Goal: Task Accomplishment & Management: Complete application form

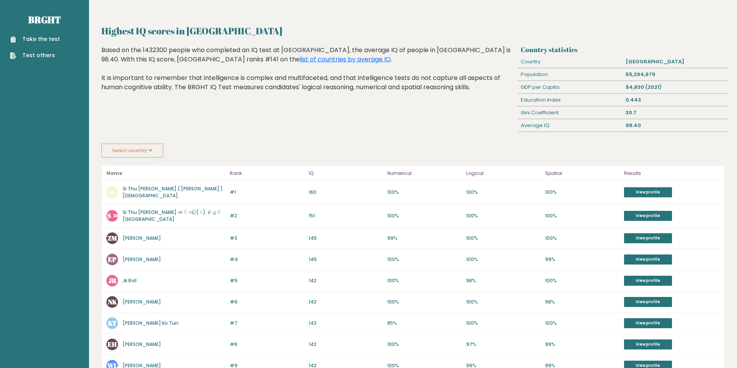
click at [38, 41] on link "Take the test" at bounding box center [35, 39] width 50 height 8
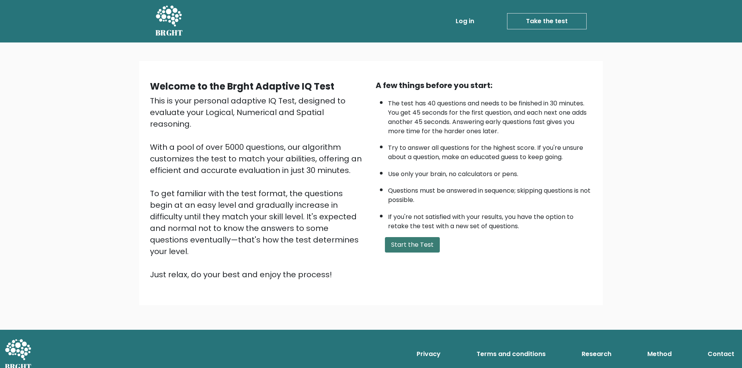
click at [420, 249] on button "Start the Test" at bounding box center [412, 244] width 55 height 15
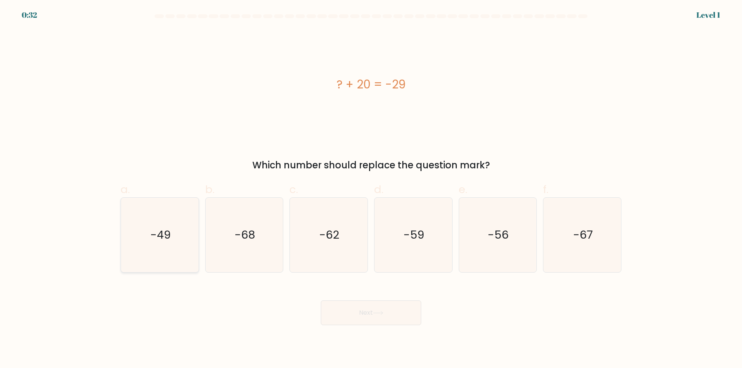
click at [148, 245] on icon "-49" at bounding box center [160, 235] width 75 height 75
click at [371, 189] on input "a. -49" at bounding box center [371, 186] width 0 height 5
radio input "true"
click at [370, 314] on button "Next" at bounding box center [371, 313] width 101 height 25
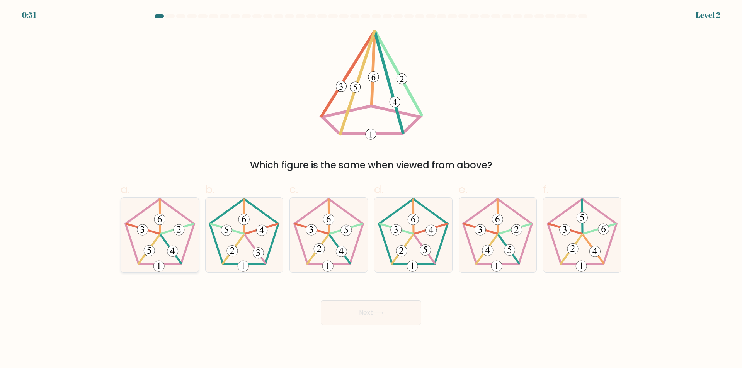
click at [155, 239] on icon at bounding box center [160, 235] width 75 height 75
click at [371, 189] on input "a." at bounding box center [371, 186] width 0 height 5
radio input "true"
click at [340, 308] on button "Next" at bounding box center [371, 313] width 101 height 25
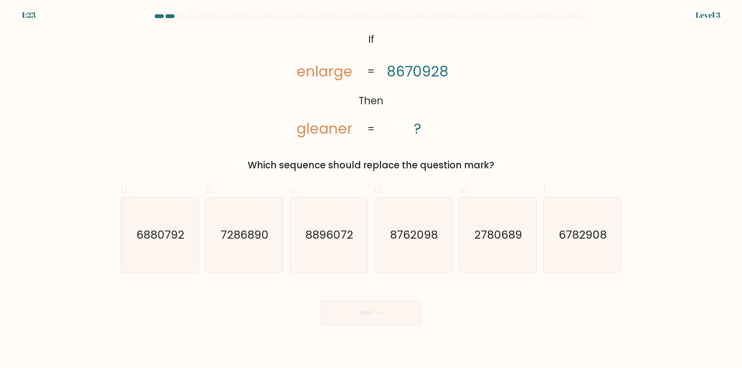
click at [376, 167] on div "Which sequence should replace the question mark?" at bounding box center [371, 166] width 492 height 14
copy form "Which sequence should replace the question mark?"
click at [338, 71] on tspan "enlarge" at bounding box center [325, 71] width 56 height 20
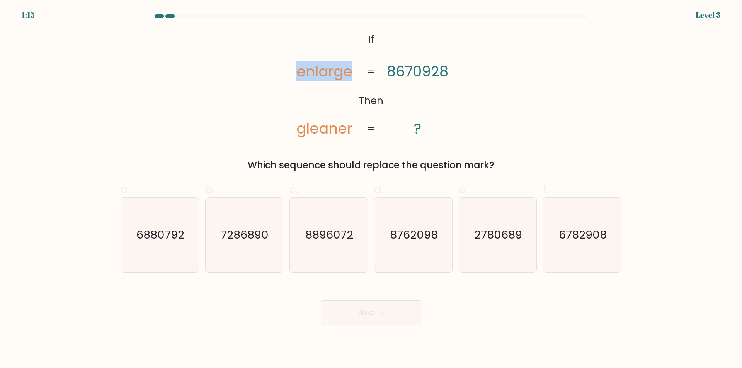
click at [338, 71] on tspan "enlarge" at bounding box center [325, 71] width 56 height 20
copy tspan "enlarge"
click at [327, 127] on tspan "gleaner" at bounding box center [325, 129] width 56 height 20
click at [328, 127] on tspan "gleaner" at bounding box center [325, 129] width 56 height 20
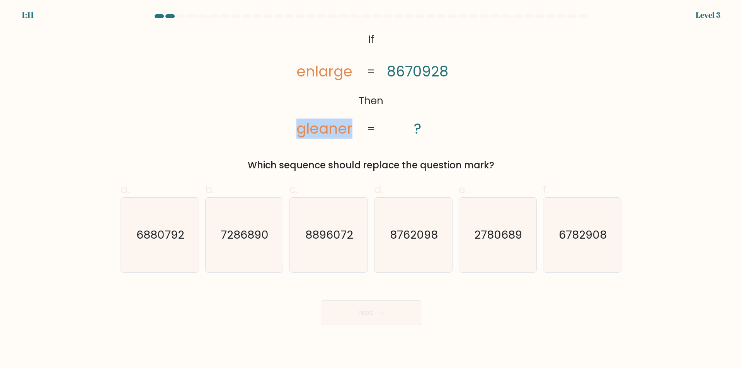
copy tspan "gleaner"
click at [263, 101] on div "@import url('https://fonts.googleapis.com/css?family=Abril+Fatface:400,100,100i…" at bounding box center [371, 100] width 510 height 143
drag, startPoint x: 281, startPoint y: 35, endPoint x: 393, endPoint y: 83, distance: 121.4
click at [423, 113] on icon "@import url('https://fonts.googleapis.com/css?family=Abril+Fatface:400,100,100i…" at bounding box center [370, 84] width 179 height 111
click at [357, 46] on icon "@import url('https://fonts.googleapis.com/css?family=Abril+Fatface:400,100,100i…" at bounding box center [370, 84] width 179 height 111
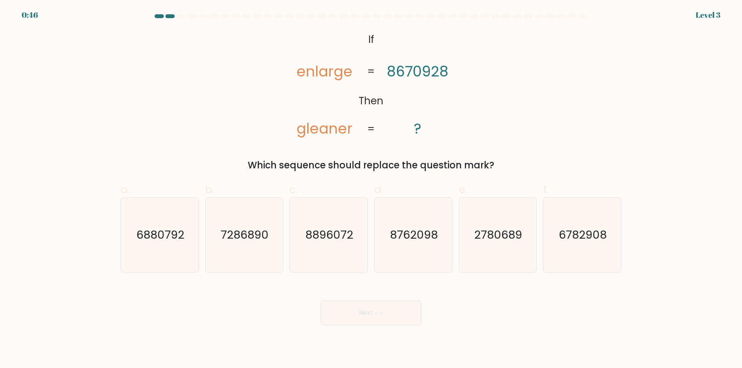
drag, startPoint x: 360, startPoint y: 37, endPoint x: 504, endPoint y: 162, distance: 191.0
click at [504, 162] on div "@import url('https://fonts.googleapis.com/css?family=Abril+Fatface:400,100,100i…" at bounding box center [371, 100] width 510 height 143
copy div "If Then enlarge gleaner 8670928 ? = = Which sequence should replace the questio…"
click at [337, 83] on icon "@import url('https://fonts.googleapis.com/css?family=Abril+Fatface:400,100,100i…" at bounding box center [370, 84] width 179 height 111
drag, startPoint x: 353, startPoint y: 34, endPoint x: 511, endPoint y: 150, distance: 196.6
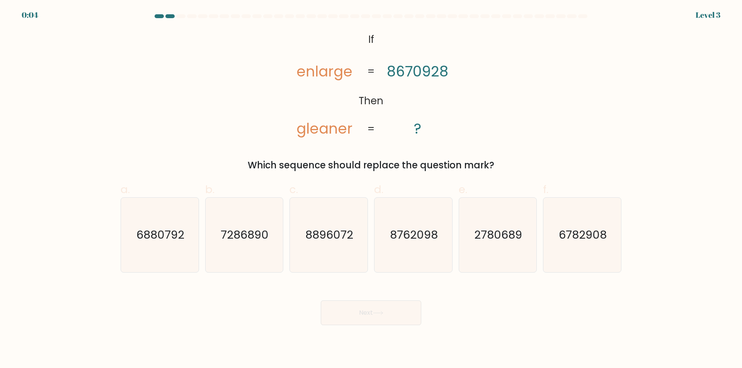
click at [511, 150] on div "@import url('https://fonts.googleapis.com/css?family=Abril+Fatface:400,100,100i…" at bounding box center [371, 100] width 510 height 143
copy div "If Then enlarge gleaner 8670928 ? = = Which sequence should replace the questio…"
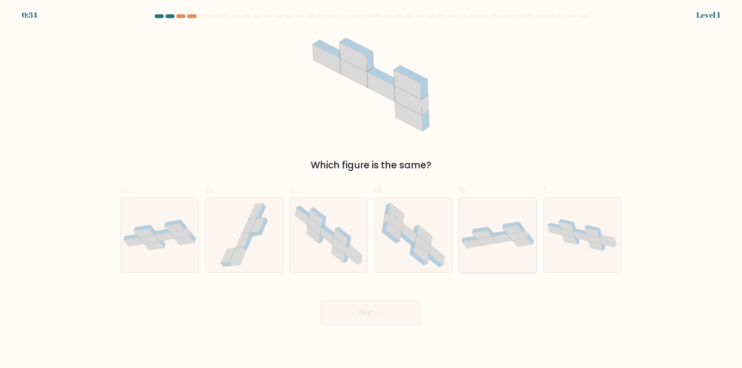
click at [500, 224] on icon at bounding box center [498, 235] width 78 height 27
click at [372, 189] on input "e." at bounding box center [371, 186] width 0 height 5
radio input "true"
click at [381, 300] on div "Next" at bounding box center [371, 303] width 510 height 43
click at [379, 310] on button "Next" at bounding box center [371, 313] width 101 height 25
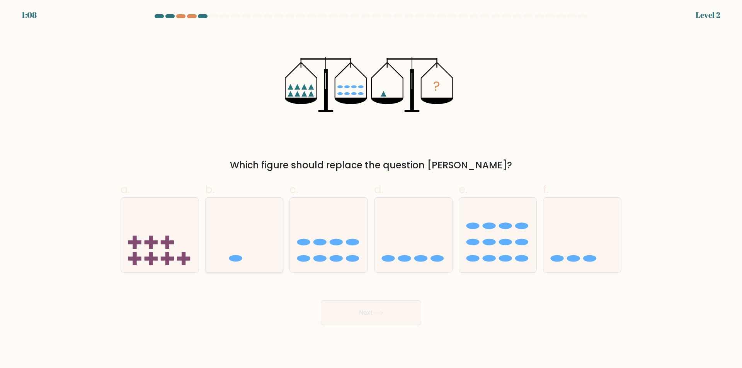
click at [271, 262] on icon at bounding box center [245, 235] width 78 height 64
click at [371, 189] on input "b." at bounding box center [371, 186] width 0 height 5
radio input "true"
click at [383, 318] on button "Next" at bounding box center [371, 313] width 101 height 25
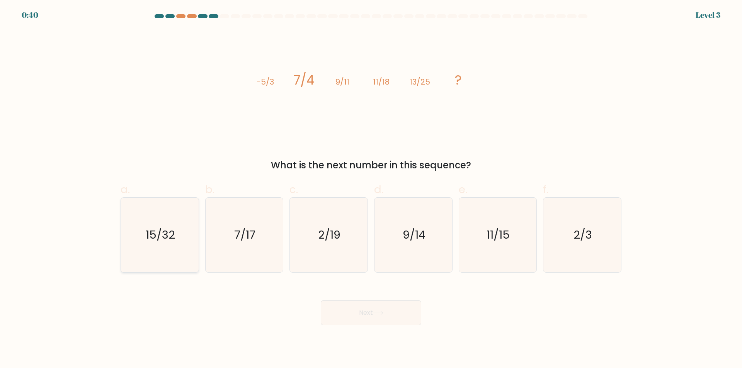
click at [160, 247] on icon "15/32" at bounding box center [160, 235] width 75 height 75
click at [371, 189] on input "a. 15/32" at bounding box center [371, 186] width 0 height 5
radio input "true"
click at [389, 314] on button "Next" at bounding box center [371, 313] width 101 height 25
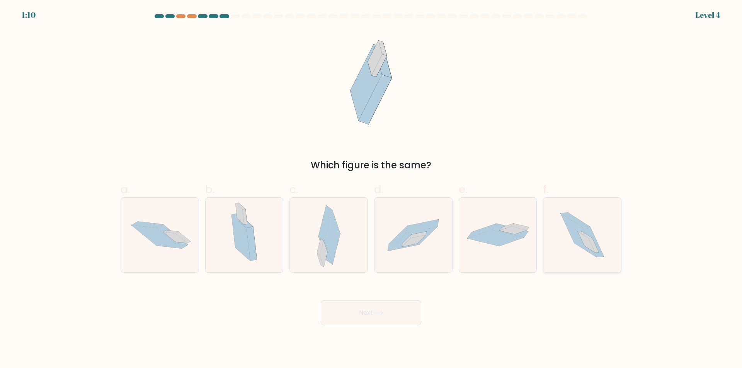
click at [589, 229] on icon at bounding box center [593, 242] width 21 height 30
click at [372, 189] on input "f." at bounding box center [371, 186] width 0 height 5
radio input "true"
click at [371, 308] on button "Next" at bounding box center [371, 313] width 101 height 25
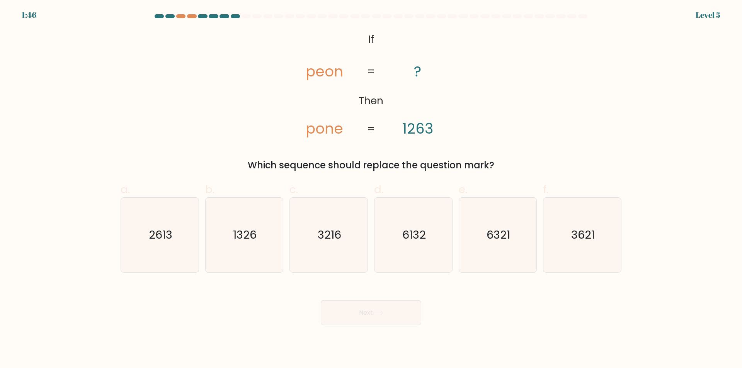
drag, startPoint x: 368, startPoint y: 38, endPoint x: 518, endPoint y: 149, distance: 186.4
click at [518, 149] on div "@import url('[URL][DOMAIN_NAME]); If Then peon pone ? 1263 = = Which sequence s…" at bounding box center [371, 100] width 510 height 143
copy div "If Then peon pone ? 1263 = = Which sequence should replace the question mark?"
click at [239, 244] on icon "1326" at bounding box center [244, 235] width 75 height 75
click at [371, 189] on input "b. 1326" at bounding box center [371, 186] width 0 height 5
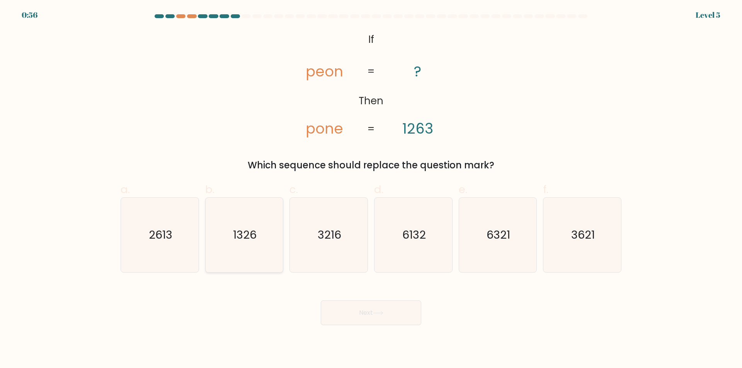
radio input "true"
drag, startPoint x: 426, startPoint y: 330, endPoint x: 411, endPoint y: 324, distance: 15.6
click at [423, 329] on body "0:55 Level 5 If" at bounding box center [371, 184] width 742 height 368
click at [380, 317] on button "Next" at bounding box center [371, 313] width 101 height 25
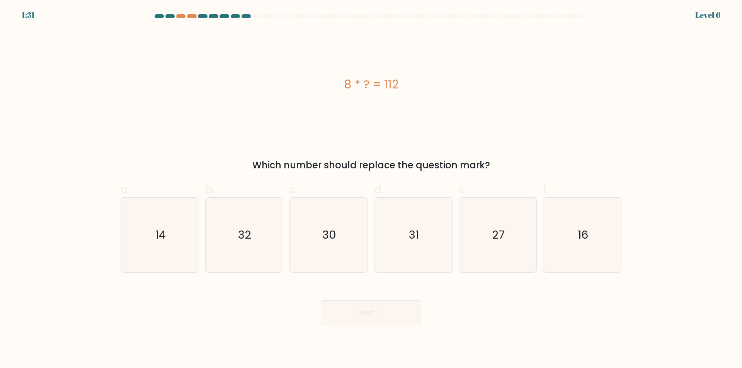
drag, startPoint x: 343, startPoint y: 89, endPoint x: 443, endPoint y: 92, distance: 100.2
click at [443, 92] on div "8 * ? = 112" at bounding box center [371, 84] width 501 height 17
copy div "8 * ? = 112"
drag, startPoint x: 155, startPoint y: 237, endPoint x: 248, endPoint y: 267, distance: 97.9
click at [155, 237] on icon "14" at bounding box center [160, 235] width 75 height 75
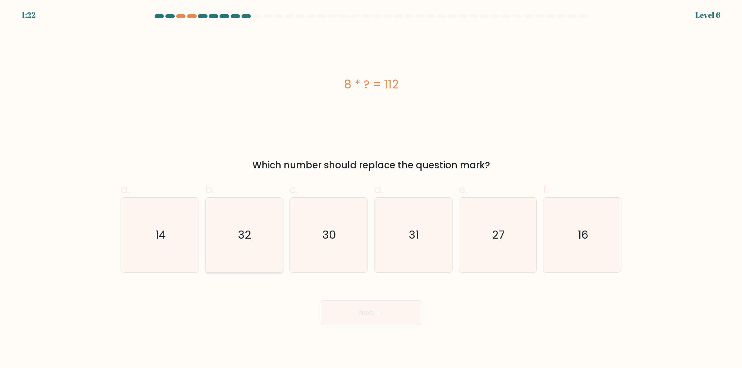
click at [371, 189] on input "a. 14" at bounding box center [371, 186] width 0 height 5
radio input "true"
click at [355, 317] on button "Next" at bounding box center [371, 313] width 101 height 25
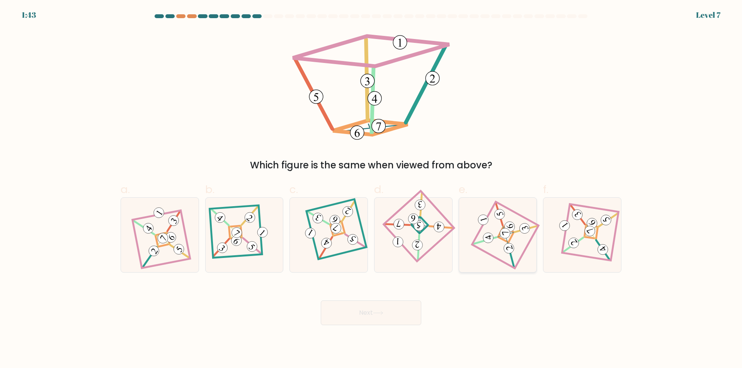
click at [511, 240] on 278 at bounding box center [506, 235] width 16 height 16
click at [372, 189] on input "e." at bounding box center [371, 186] width 0 height 5
radio input "true"
click at [369, 308] on button "Next" at bounding box center [371, 313] width 101 height 25
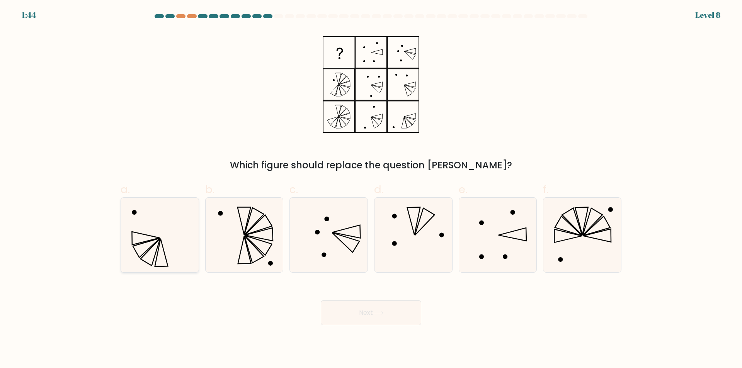
click at [165, 239] on icon at bounding box center [160, 235] width 75 height 75
click at [371, 189] on input "a." at bounding box center [371, 186] width 0 height 5
radio input "true"
click at [362, 318] on button "Next" at bounding box center [371, 313] width 101 height 25
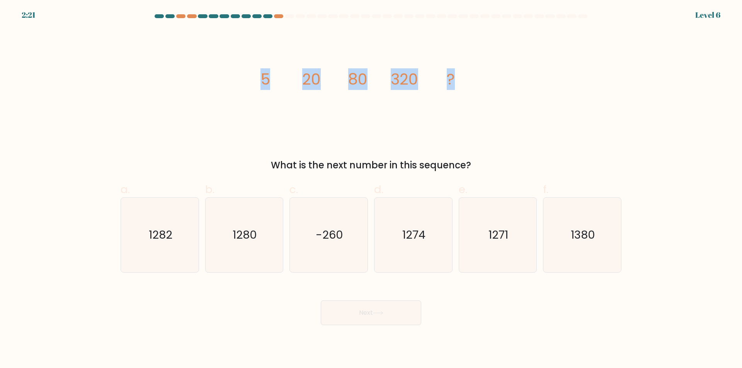
drag, startPoint x: 244, startPoint y: 72, endPoint x: 491, endPoint y: 78, distance: 246.7
click at [491, 78] on div "image/svg+xml 5 20 80 320 ? What is the next number in this sequence?" at bounding box center [371, 100] width 510 height 143
copy g "5 20 80 320 ?"
click at [261, 242] on icon "1280" at bounding box center [244, 235] width 75 height 75
click at [371, 189] on input "b. 1280" at bounding box center [371, 186] width 0 height 5
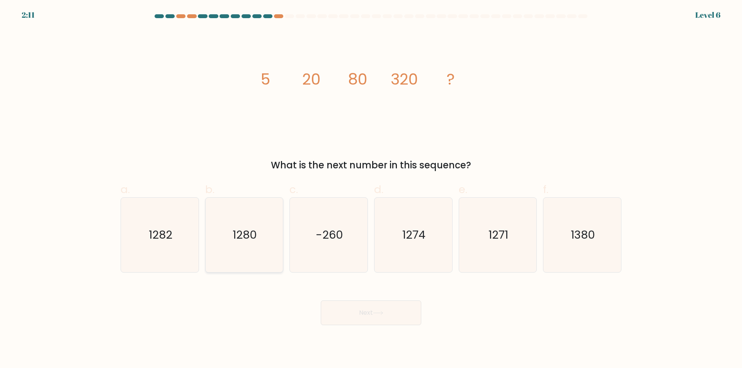
radio input "true"
click at [363, 304] on button "Next" at bounding box center [371, 313] width 101 height 25
